Goal: Task Accomplishment & Management: Use online tool/utility

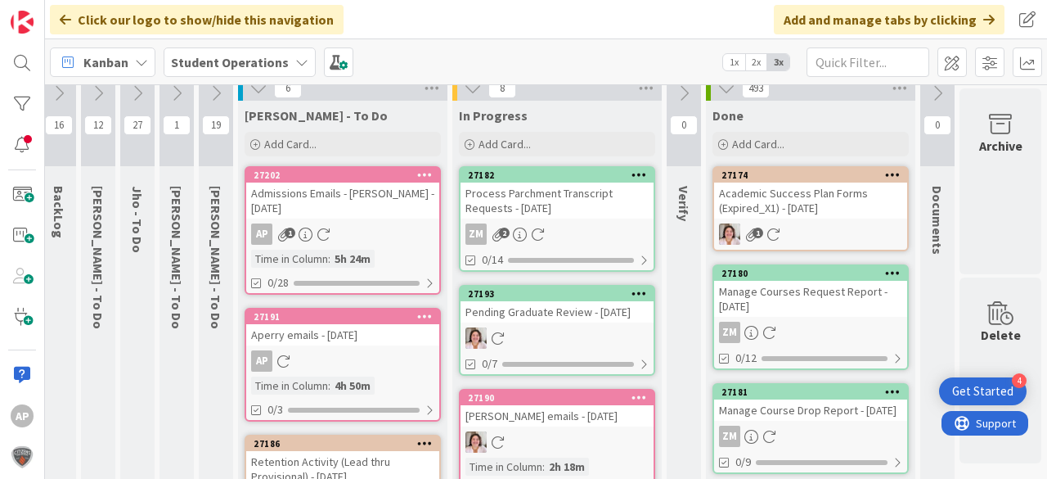
scroll to position [0, 58]
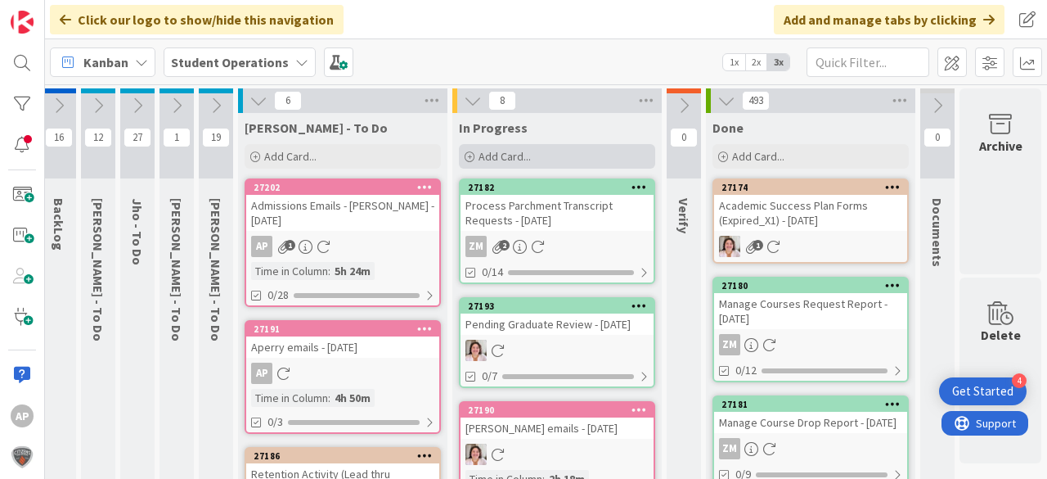
click at [517, 144] on div "Add Card..." at bounding box center [557, 156] width 196 height 25
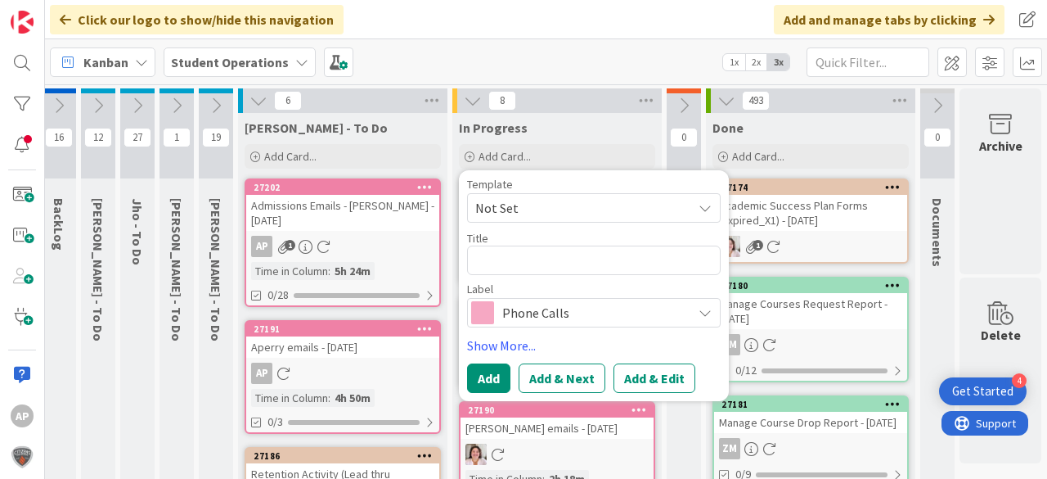
click at [533, 206] on span "Not Set" at bounding box center [577, 207] width 205 height 21
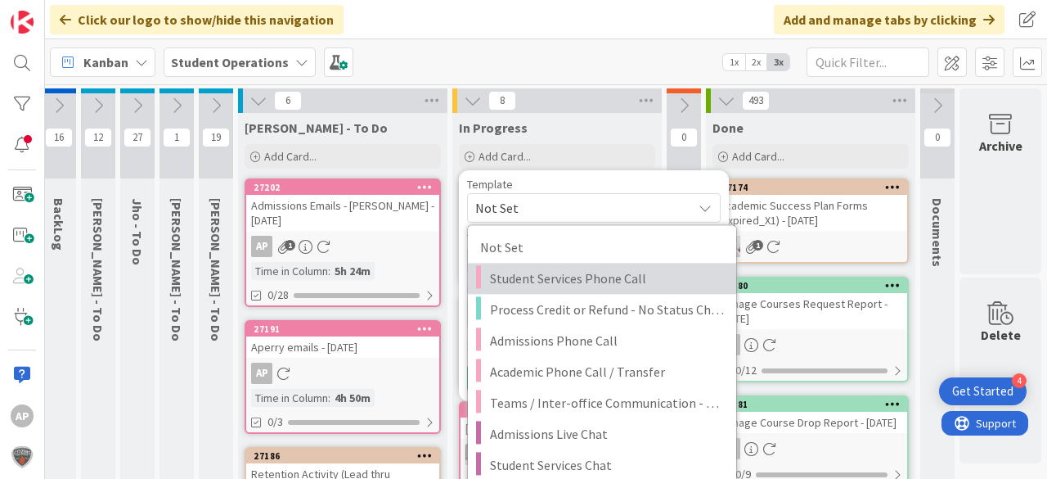
click at [576, 275] on span "Student Services Phone Call" at bounding box center [607, 278] width 234 height 21
type textarea "x"
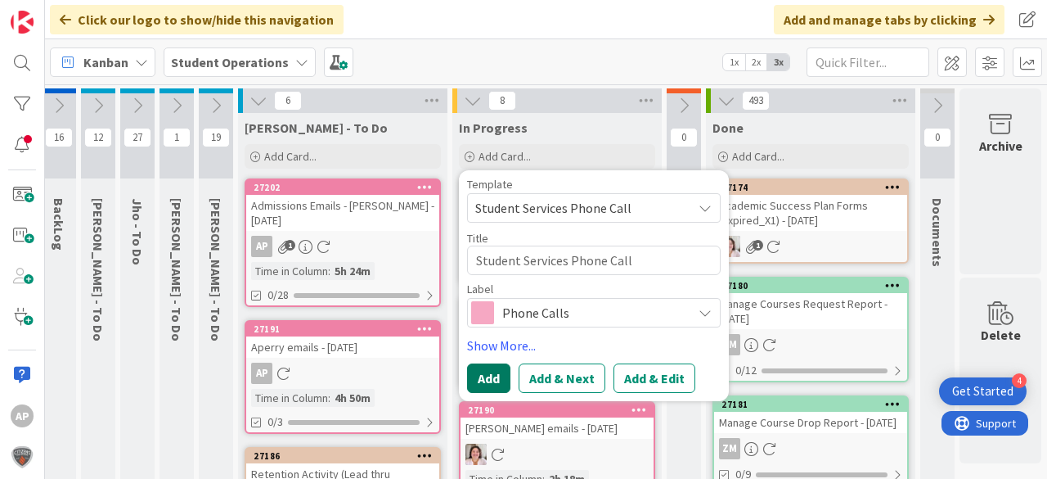
click at [468, 376] on button "Add" at bounding box center [488, 377] width 43 height 29
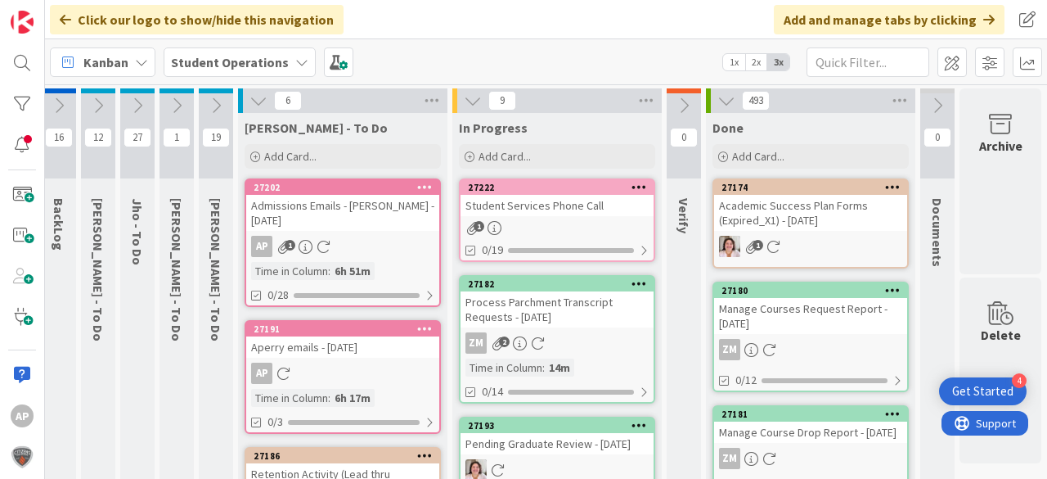
click at [582, 206] on div "Student Services Phone Call" at bounding box center [557, 205] width 193 height 21
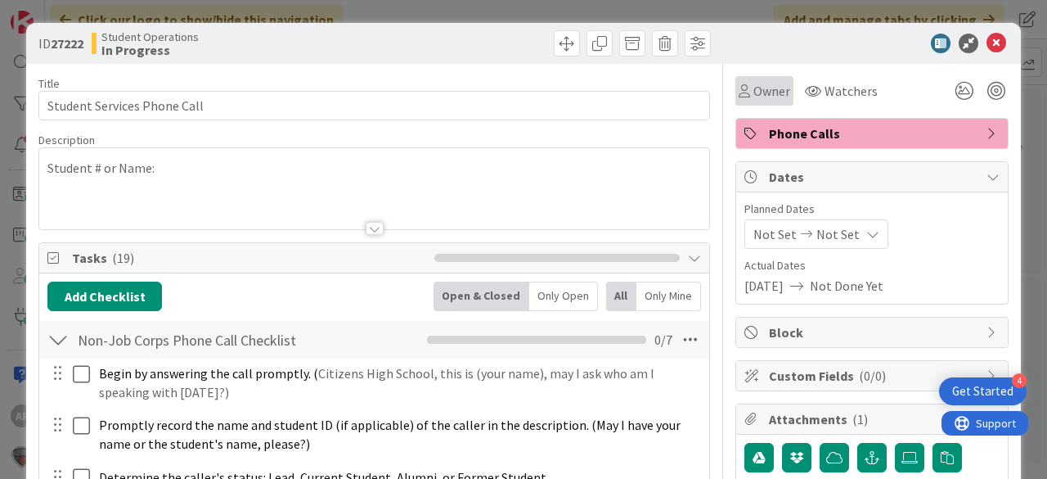
click at [768, 82] on span "Owner" at bounding box center [772, 91] width 37 height 20
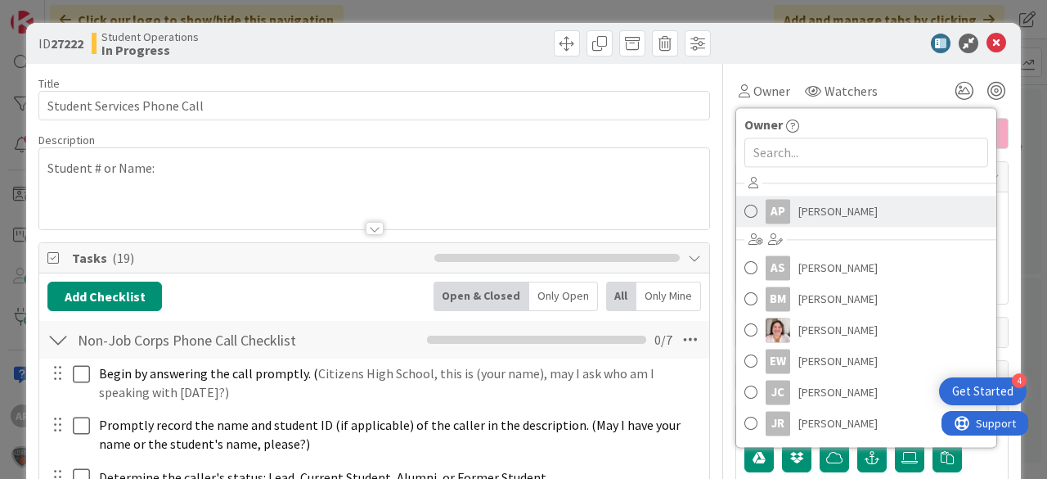
click at [849, 214] on span "[PERSON_NAME]" at bounding box center [838, 211] width 79 height 25
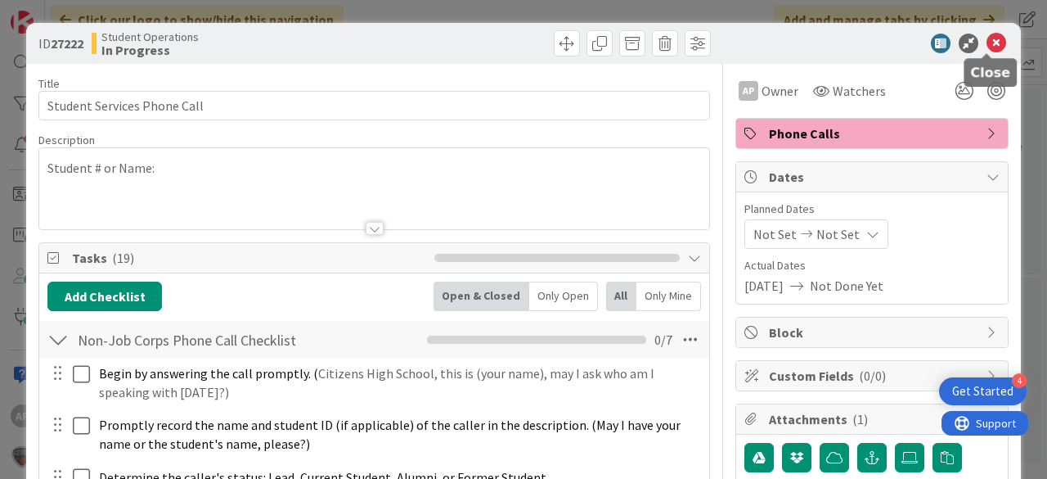
click at [989, 47] on icon at bounding box center [997, 44] width 20 height 20
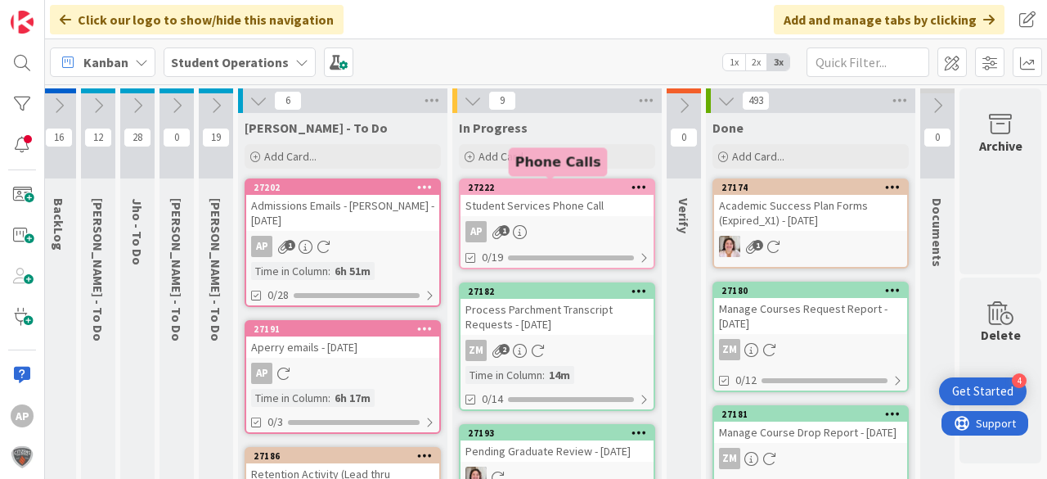
click at [551, 205] on div "Student Services Phone Call" at bounding box center [557, 205] width 193 height 21
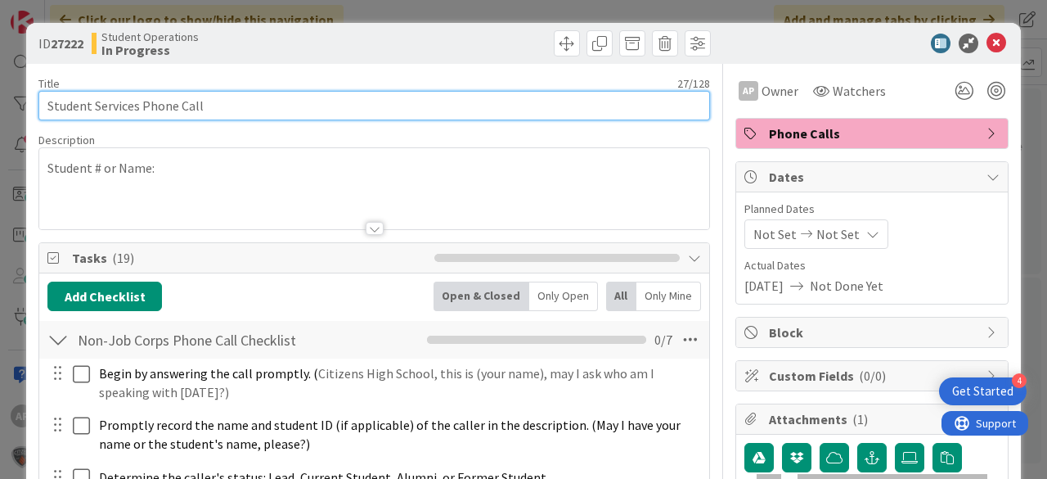
click at [462, 111] on input "Student Services Phone Call" at bounding box center [374, 105] width 672 height 29
click at [276, 111] on input "Student Services Phone Call -" at bounding box center [374, 105] width 672 height 29
paste input "Ababon, Zakai"
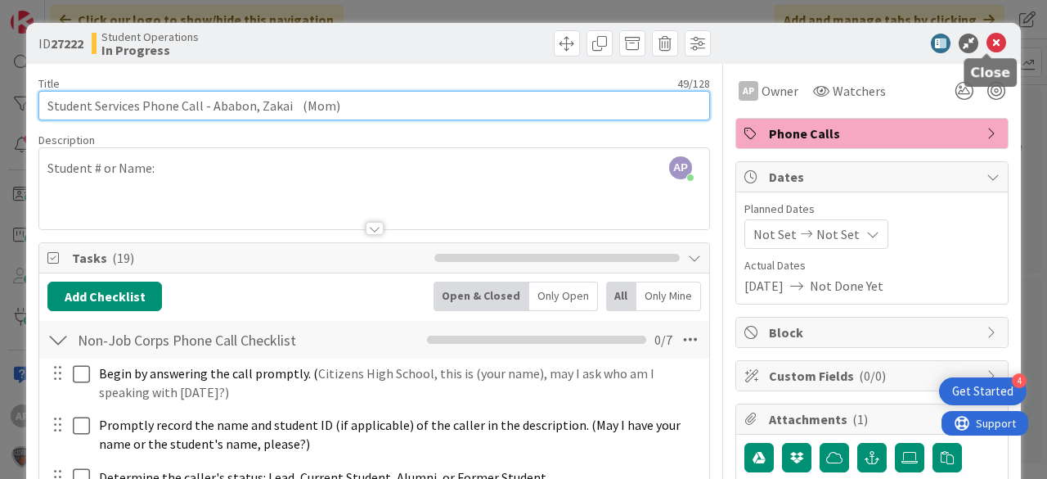
type input "Student Services Phone Call - Ababon, Zakai (Mom)"
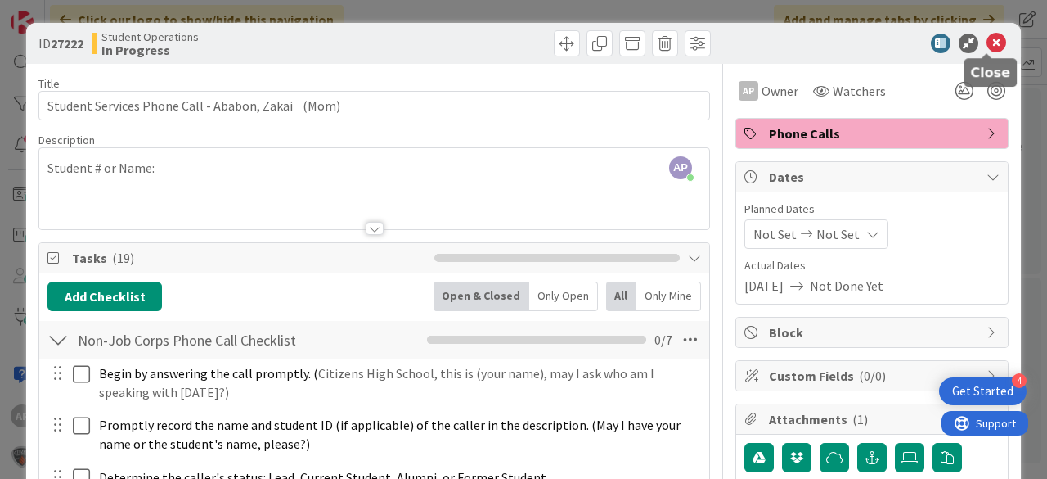
click at [995, 45] on icon at bounding box center [997, 44] width 20 height 20
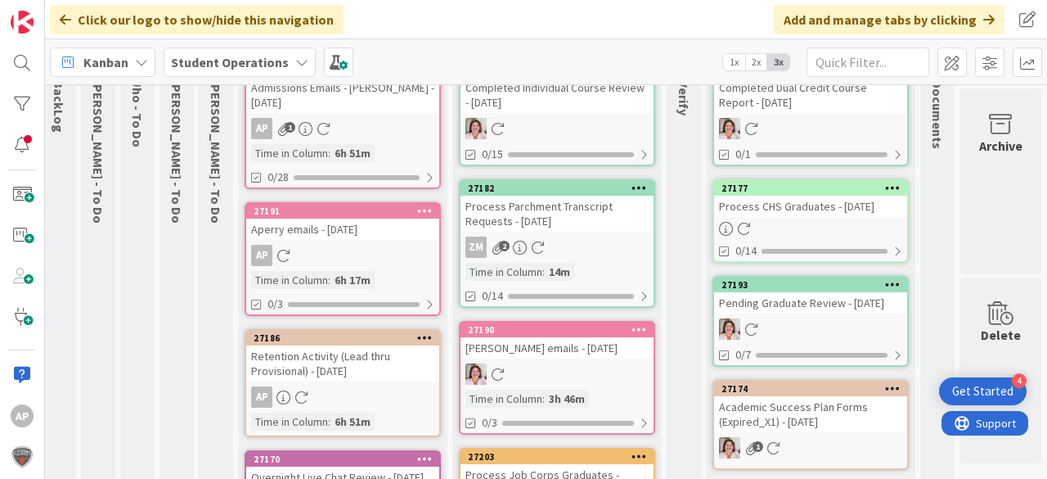
scroll to position [0, 58]
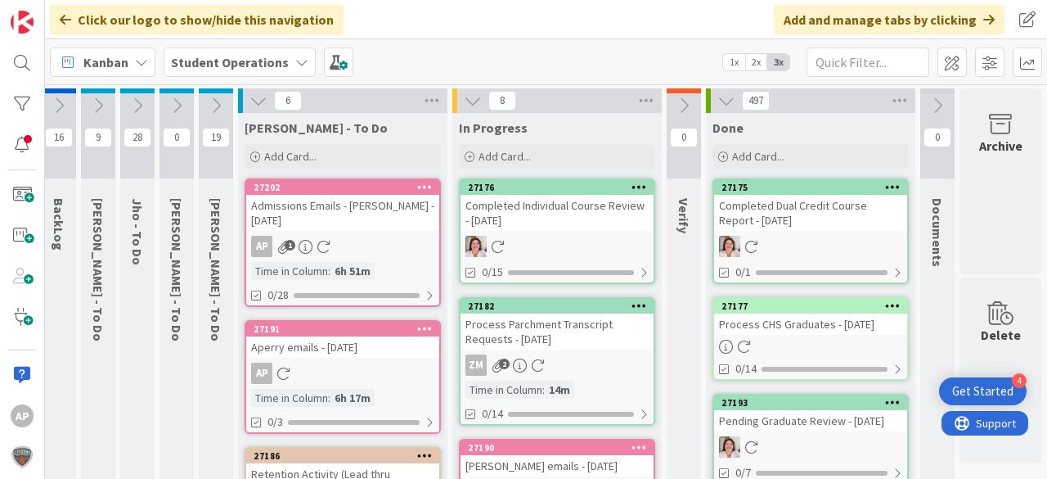
click at [207, 107] on icon at bounding box center [216, 106] width 18 height 18
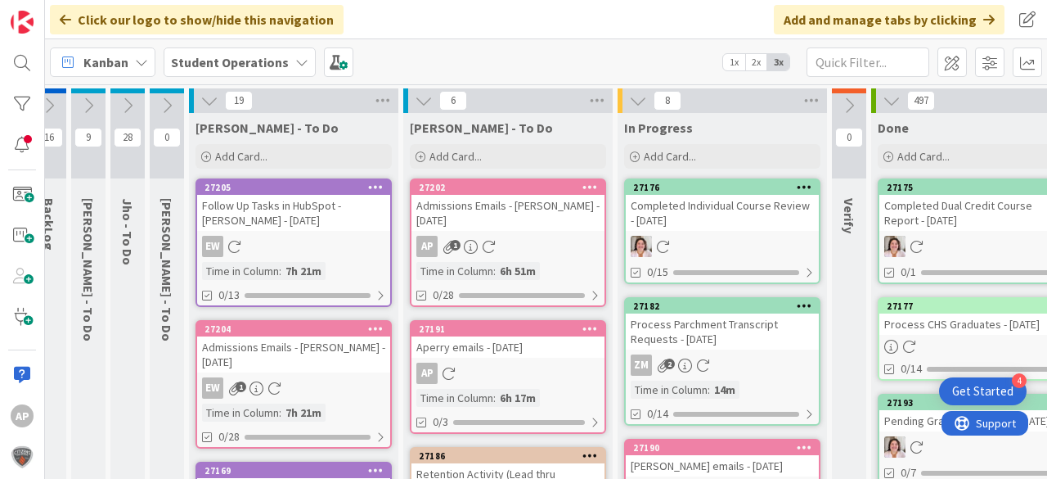
click at [205, 102] on icon at bounding box center [209, 101] width 18 height 18
